Goal: Information Seeking & Learning: Learn about a topic

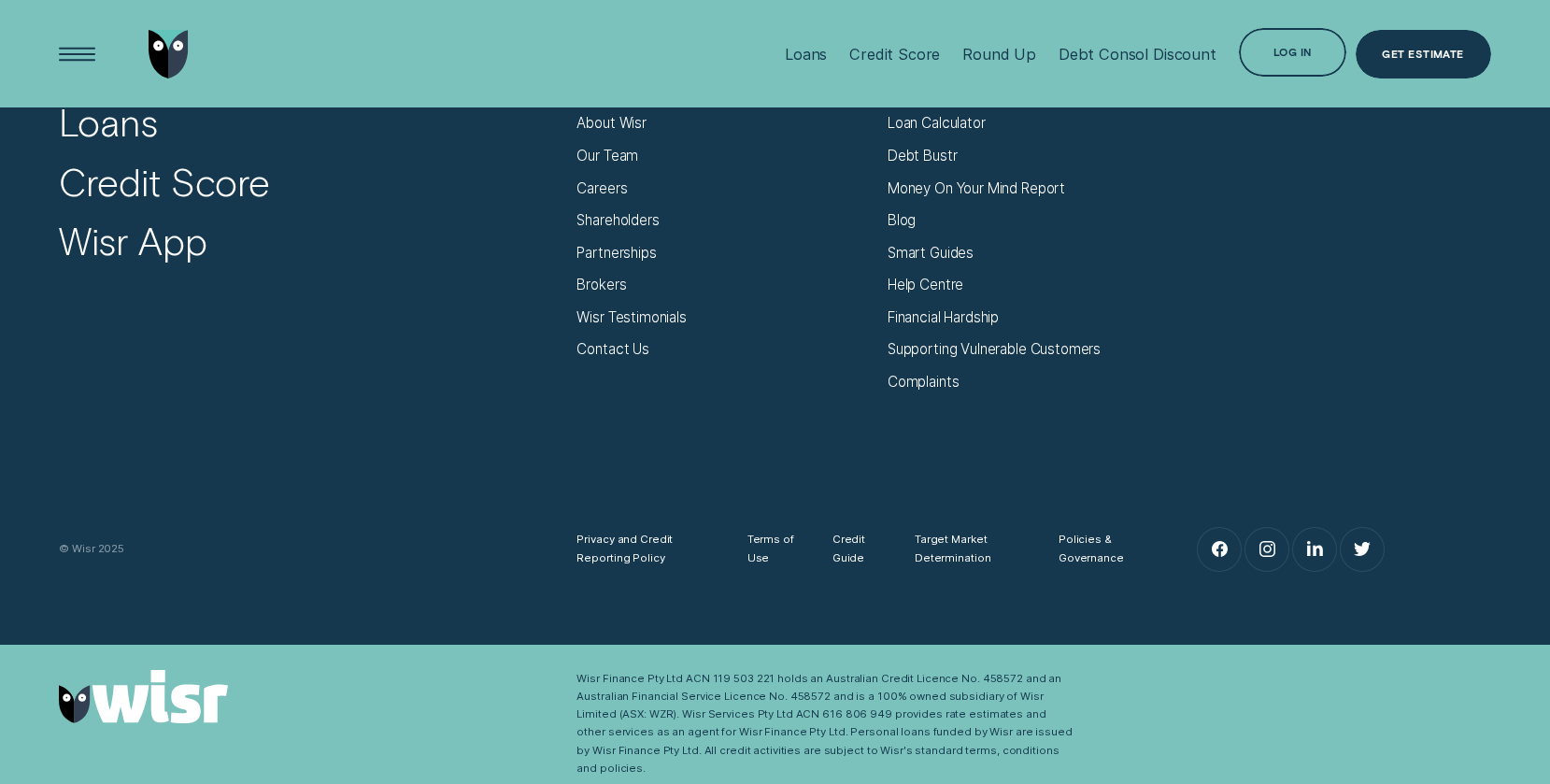
scroll to position [6984, 0]
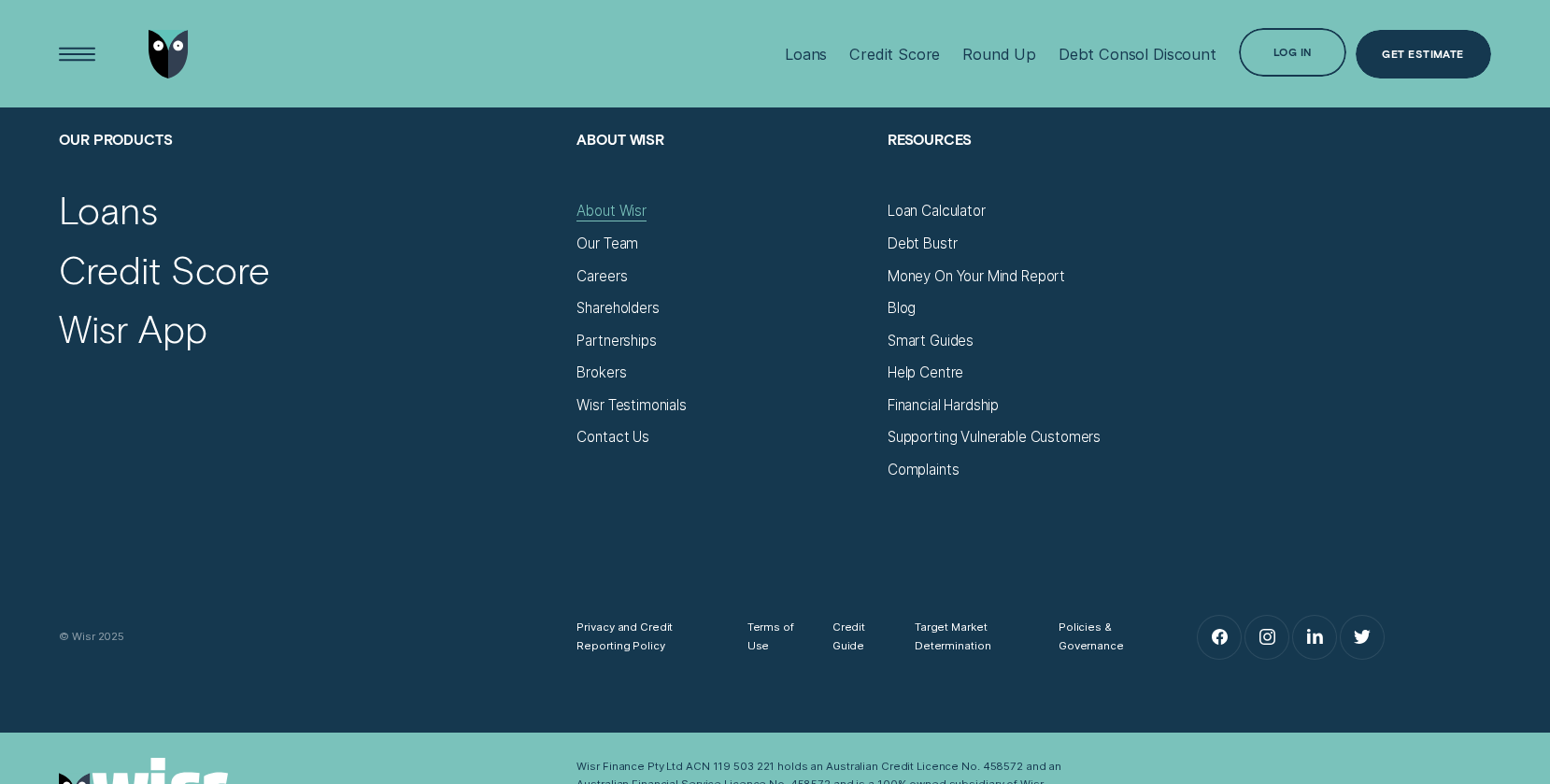
click at [614, 209] on div "About Wisr" at bounding box center [610, 210] width 69 height 18
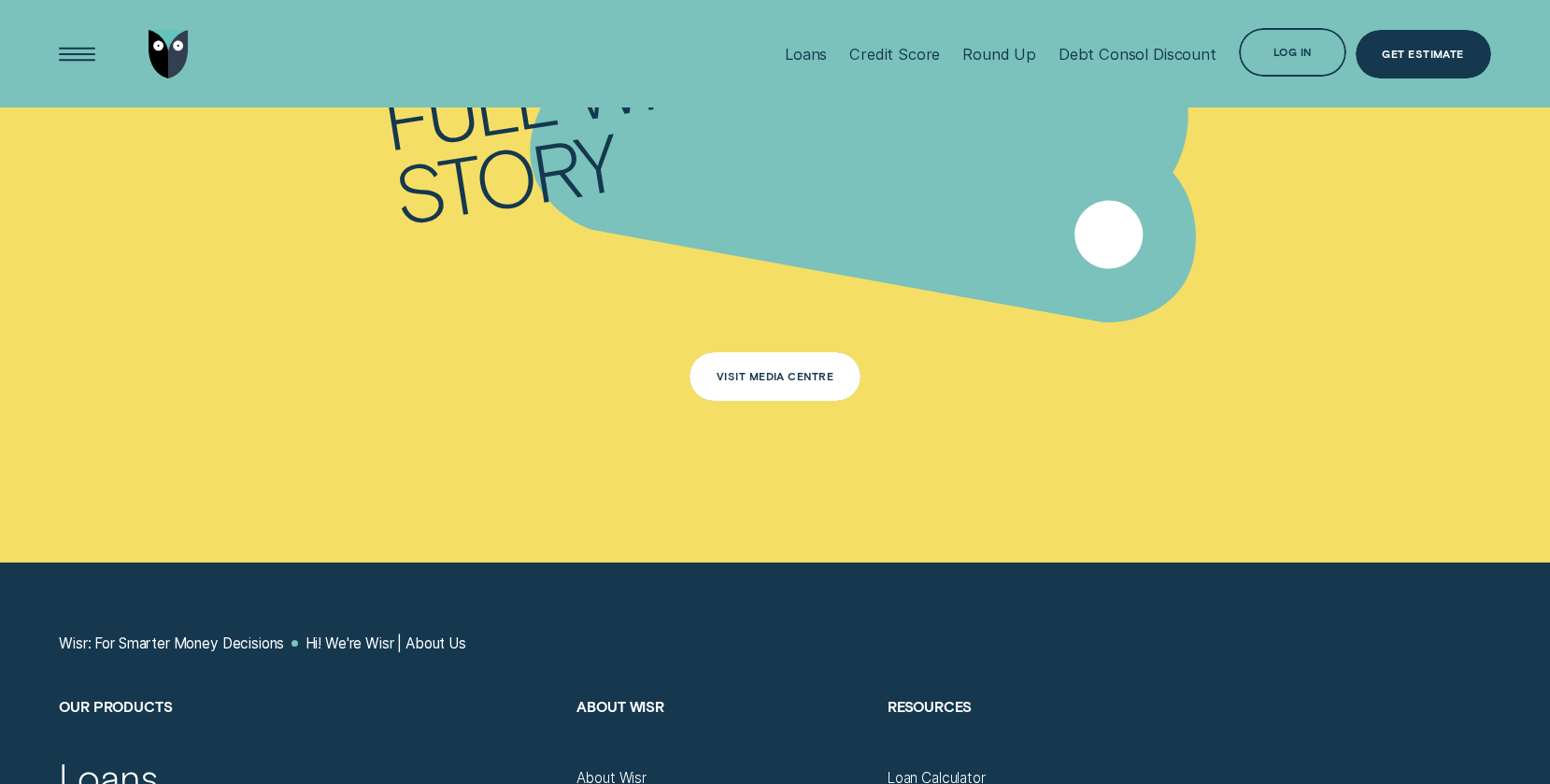
scroll to position [10016, 0]
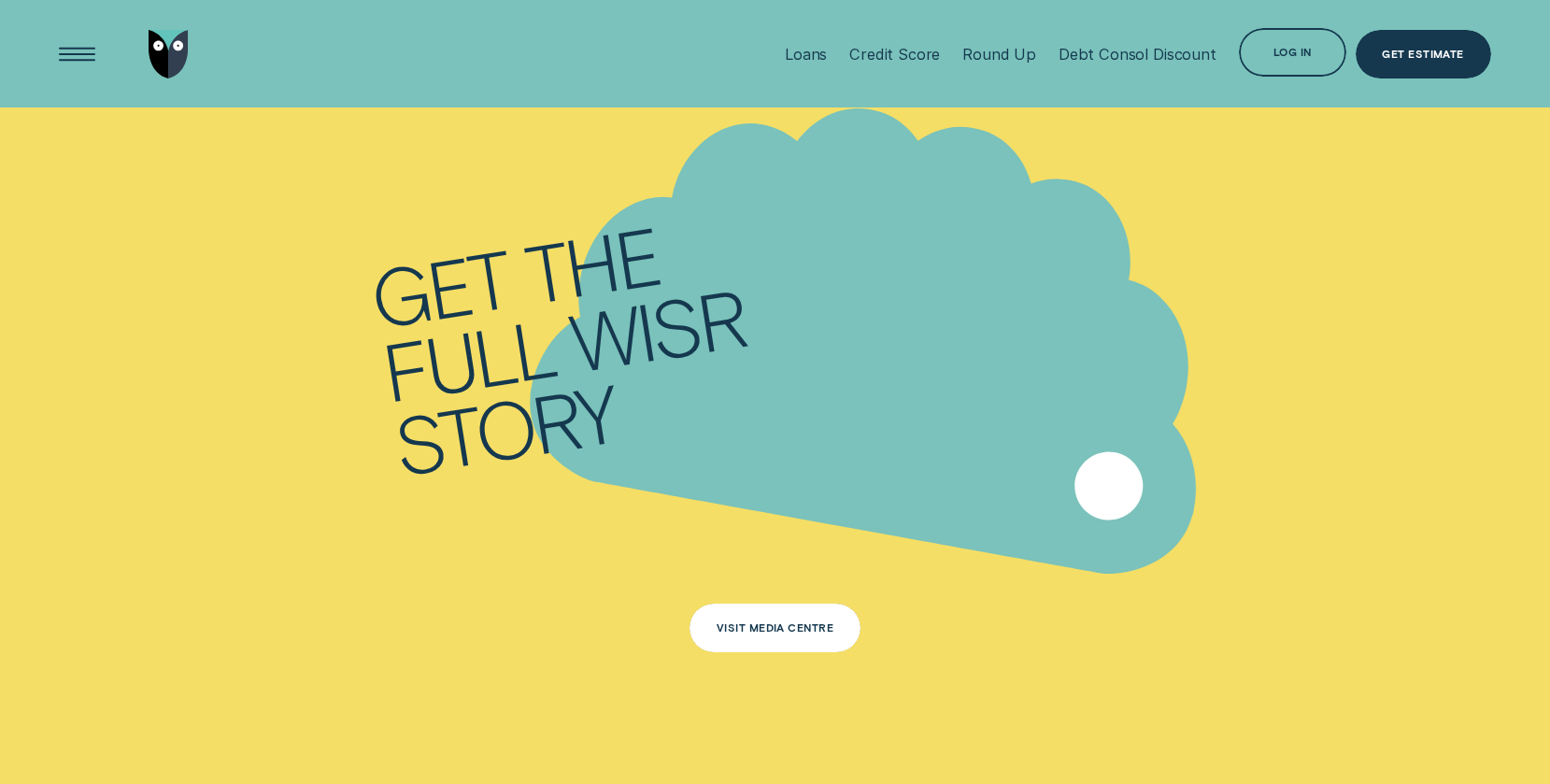
click at [820, 615] on div "Visit Media Centre" at bounding box center [775, 628] width 171 height 49
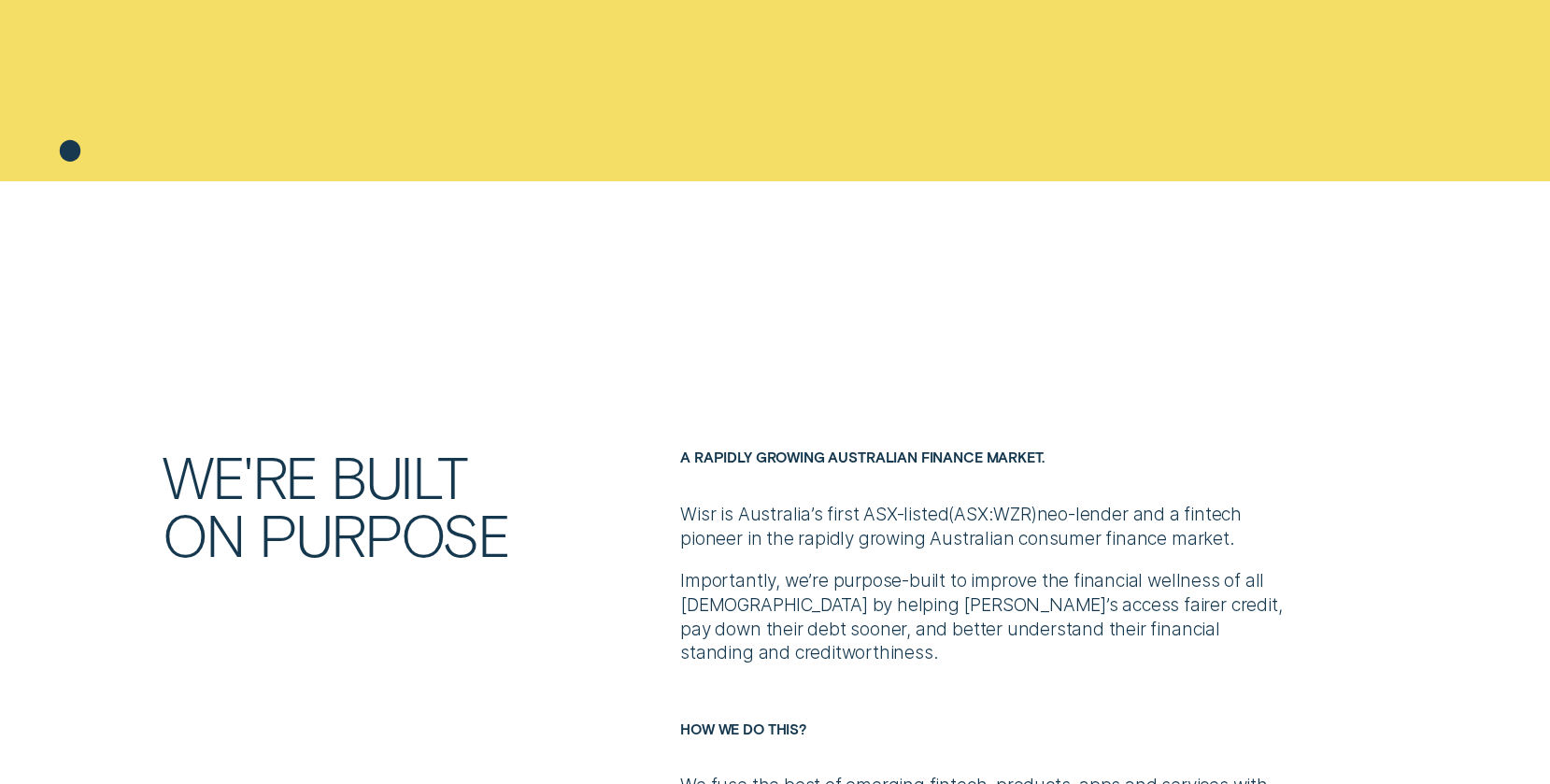
scroll to position [655, 0]
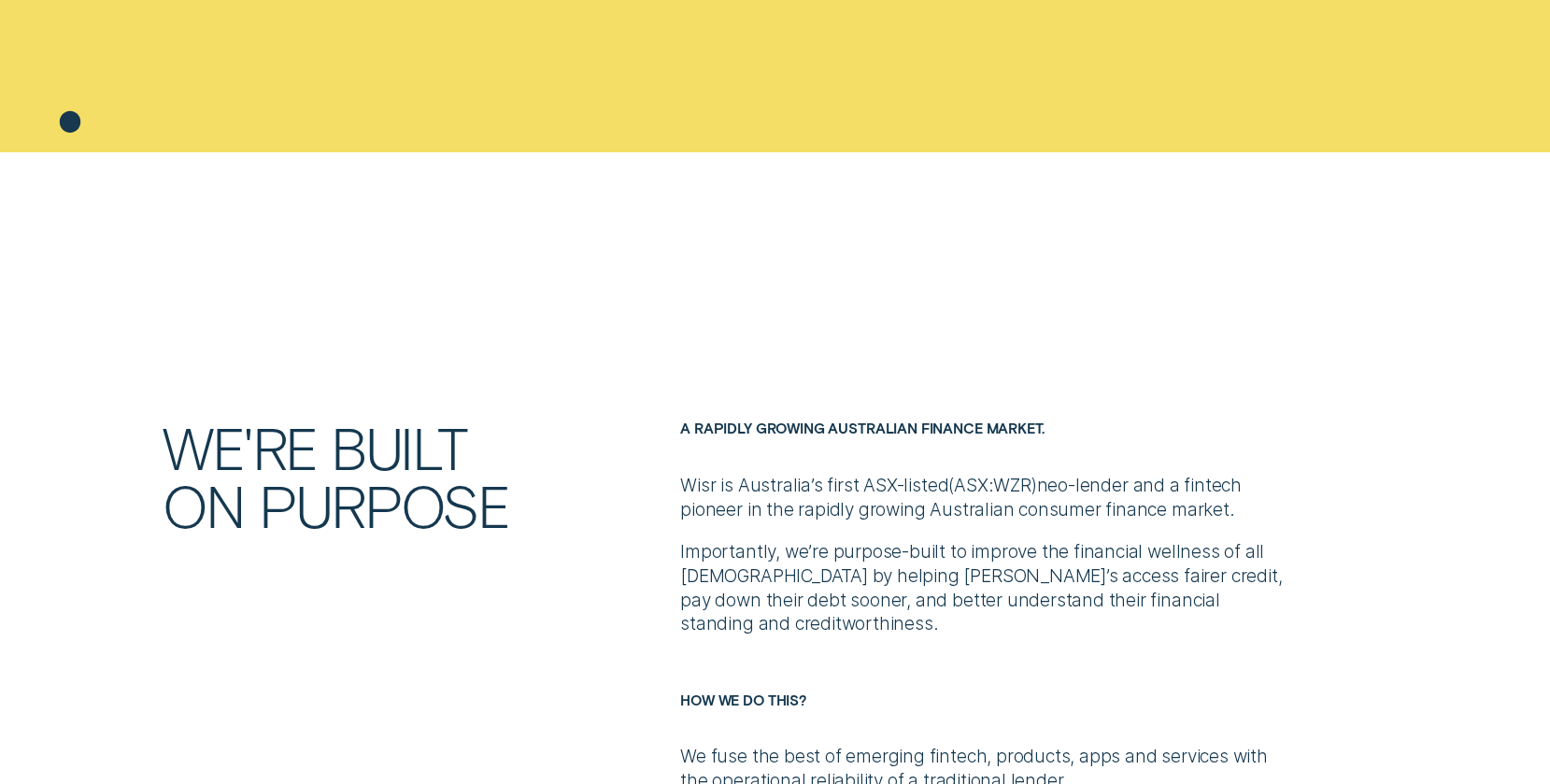
click at [763, 606] on p "Importantly, we’re purpose-built to improve the financial wellness of all [DEMO…" at bounding box center [982, 588] width 604 height 97
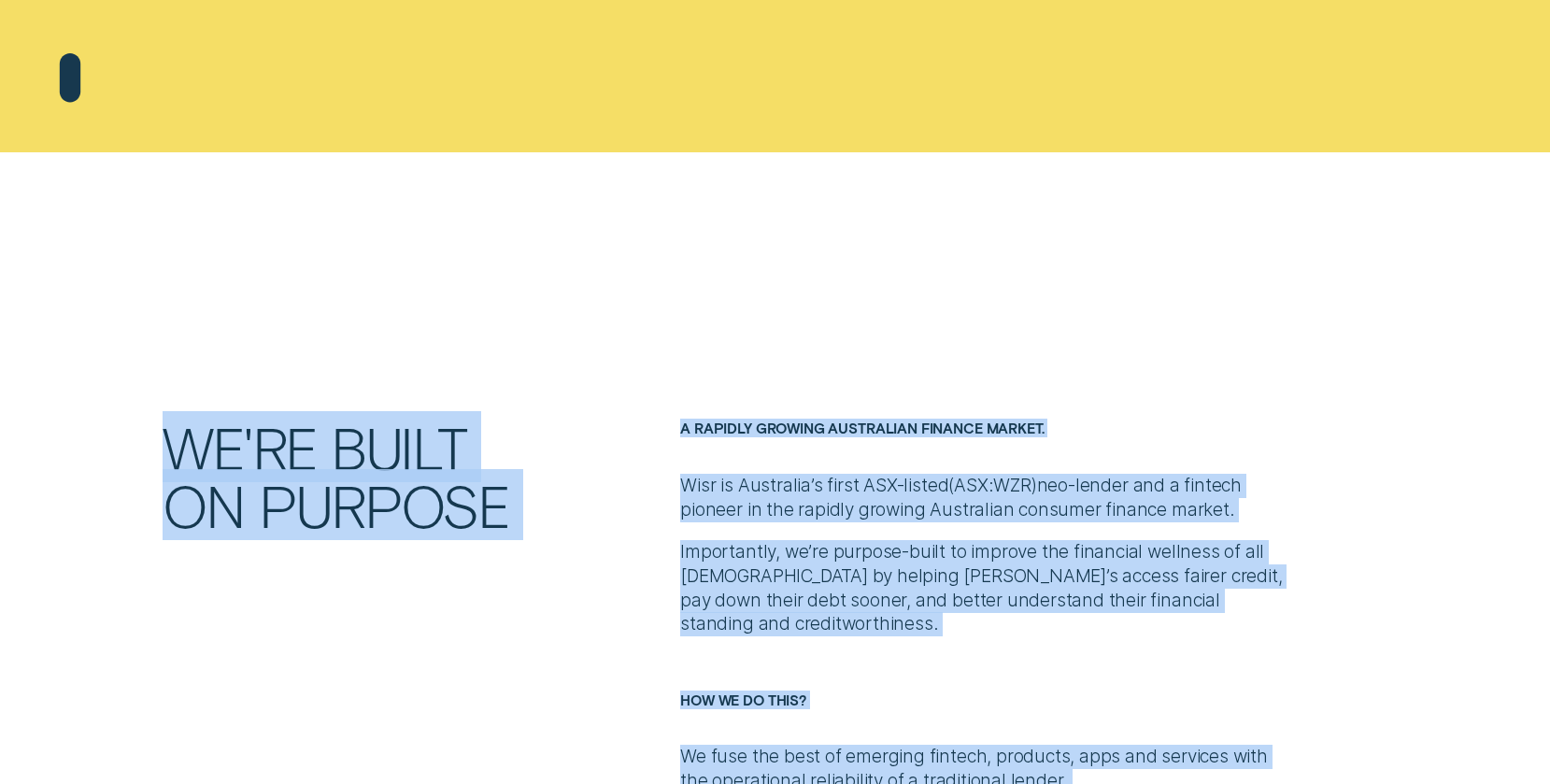
copy div "Lorem Ipsumd Sitam Conse Ad Elit Seddoe Temporin Utl et Dol ma Aliquaen Adminim…"
